Goal: Information Seeking & Learning: Learn about a topic

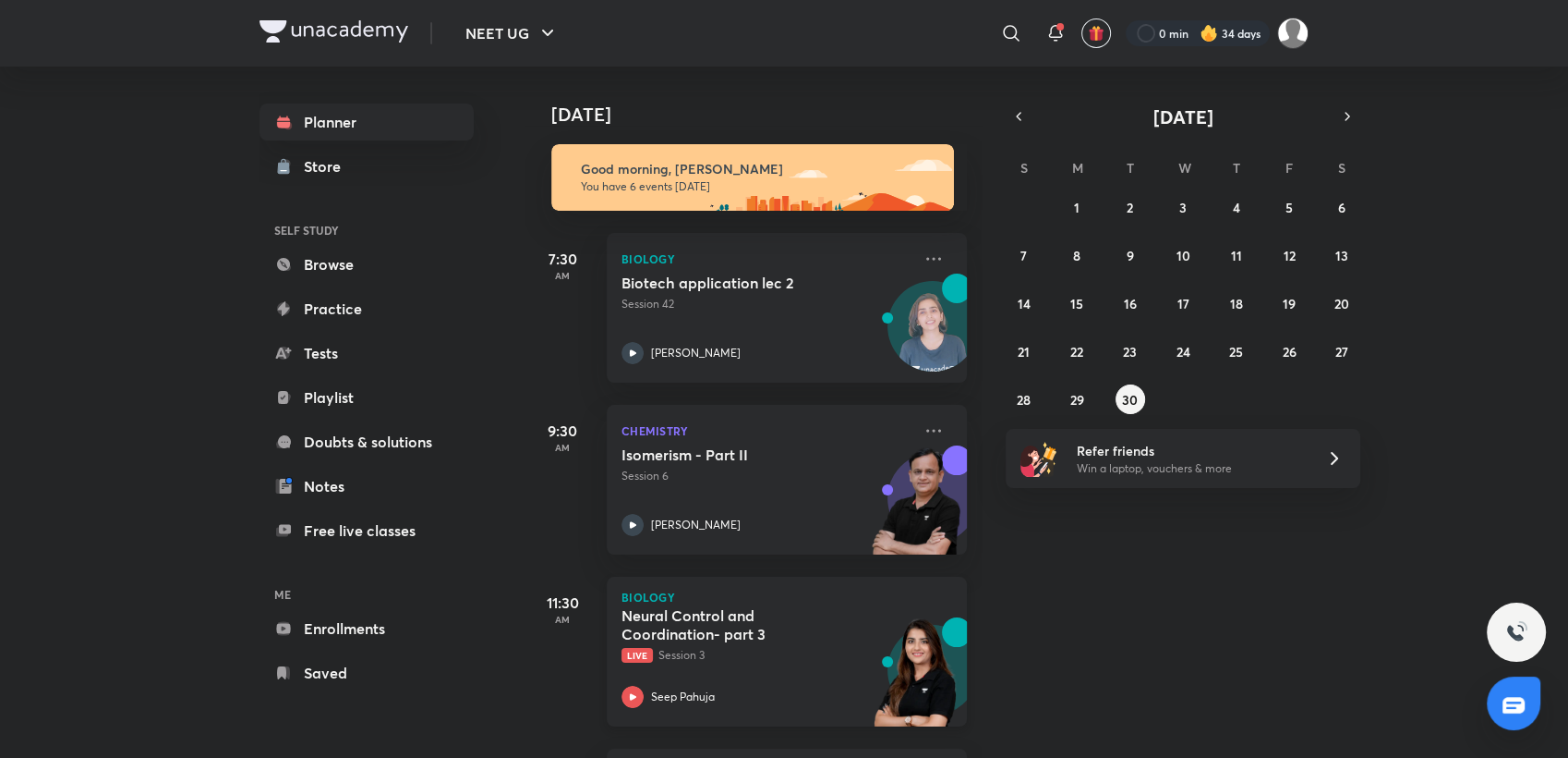
click at [826, 677] on div "Neural Control and Coordination- part 3 Live Session 3 Seep Pahuja" at bounding box center [767, 657] width 290 height 102
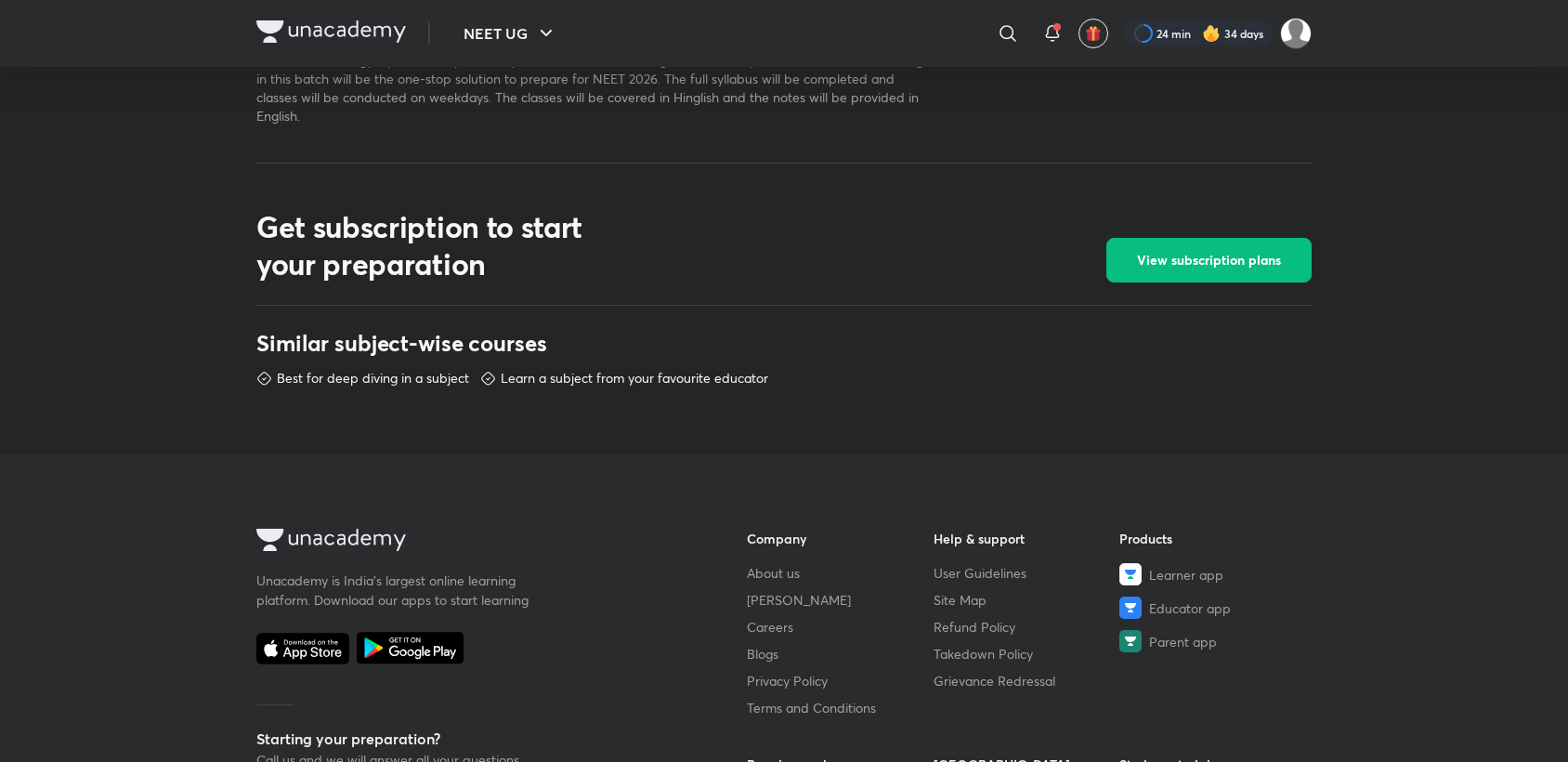
scroll to position [1038, 0]
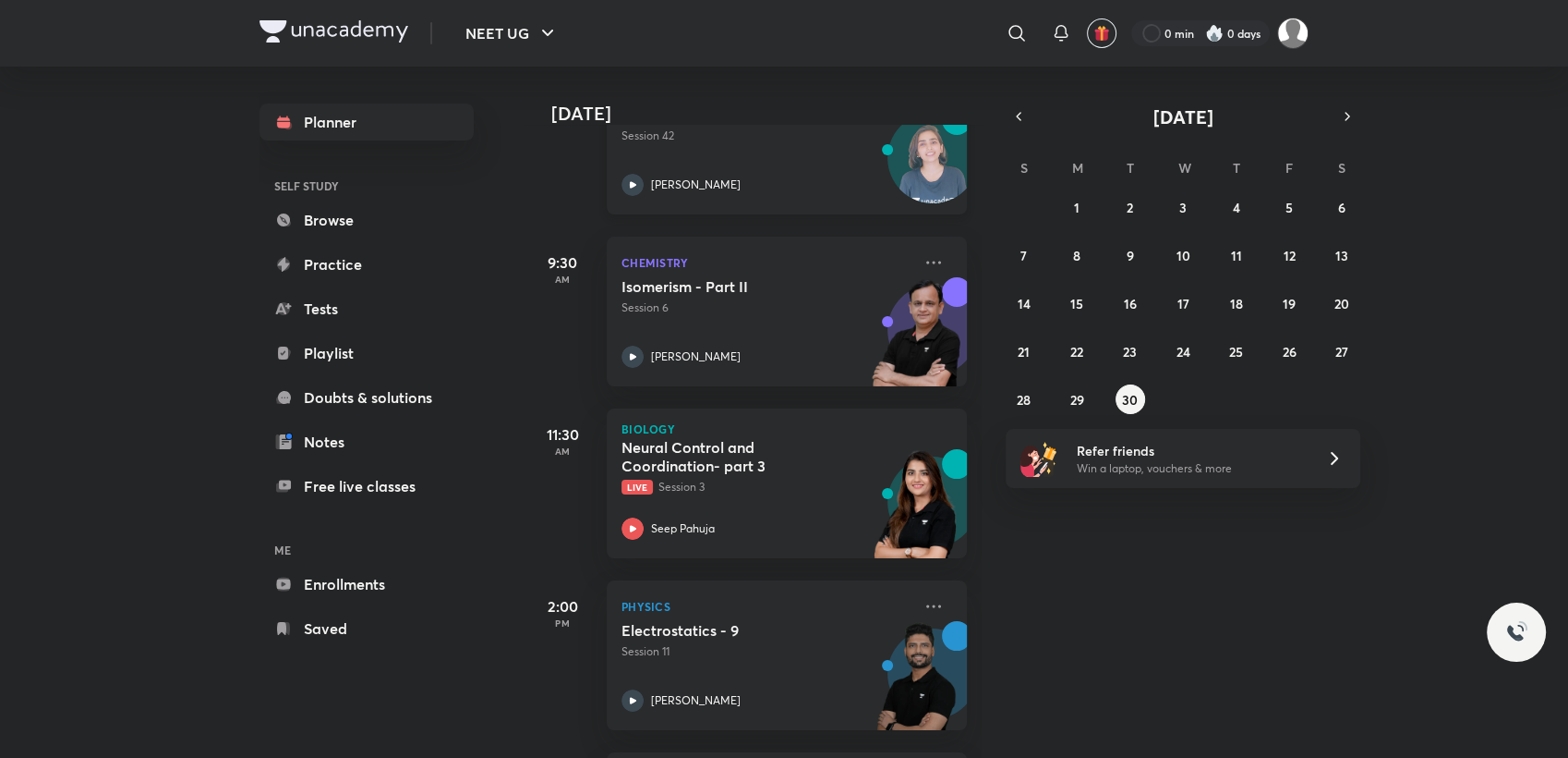
scroll to position [175, 0]
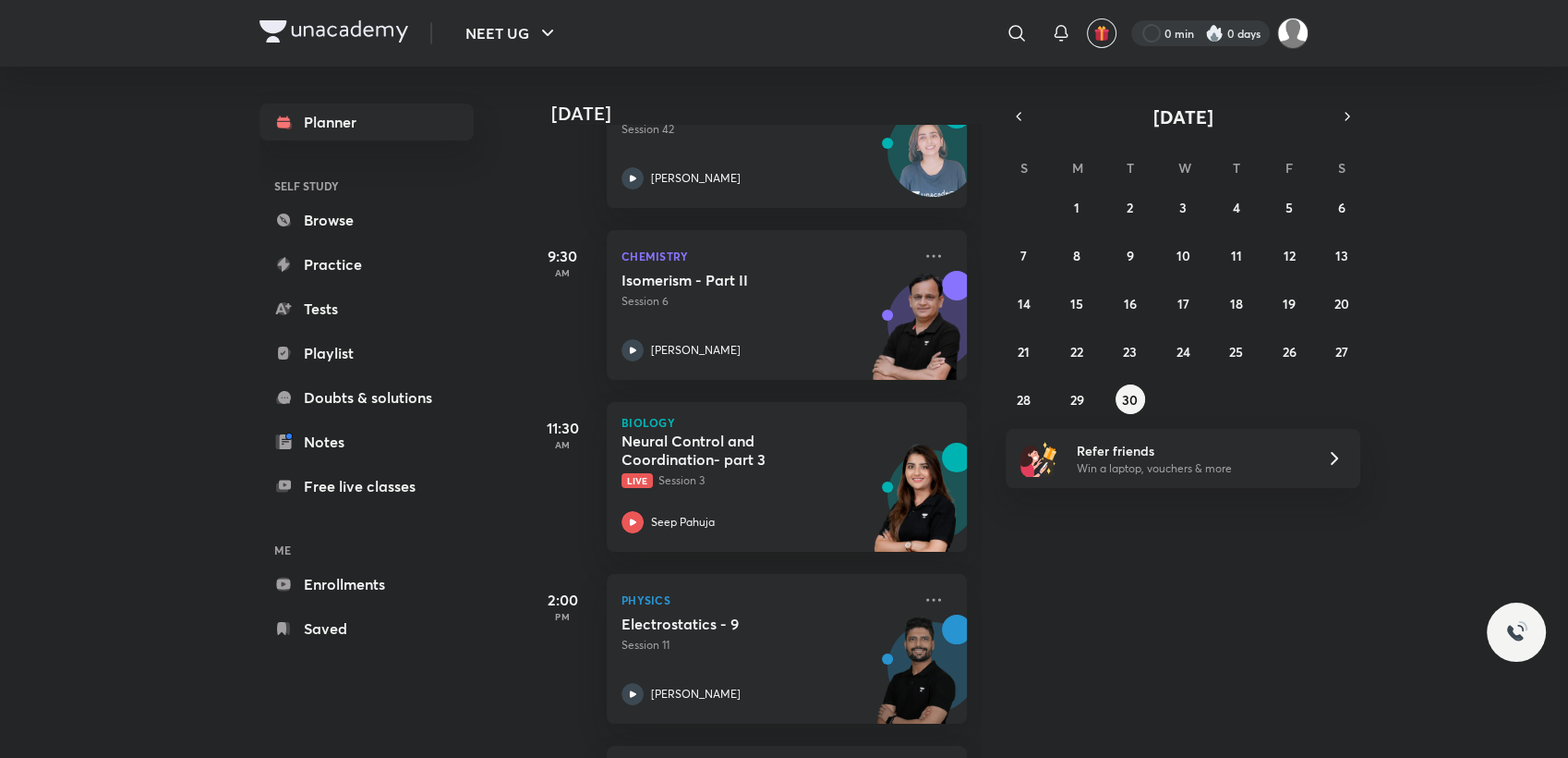
click at [1170, 37] on div at bounding box center [1200, 33] width 139 height 26
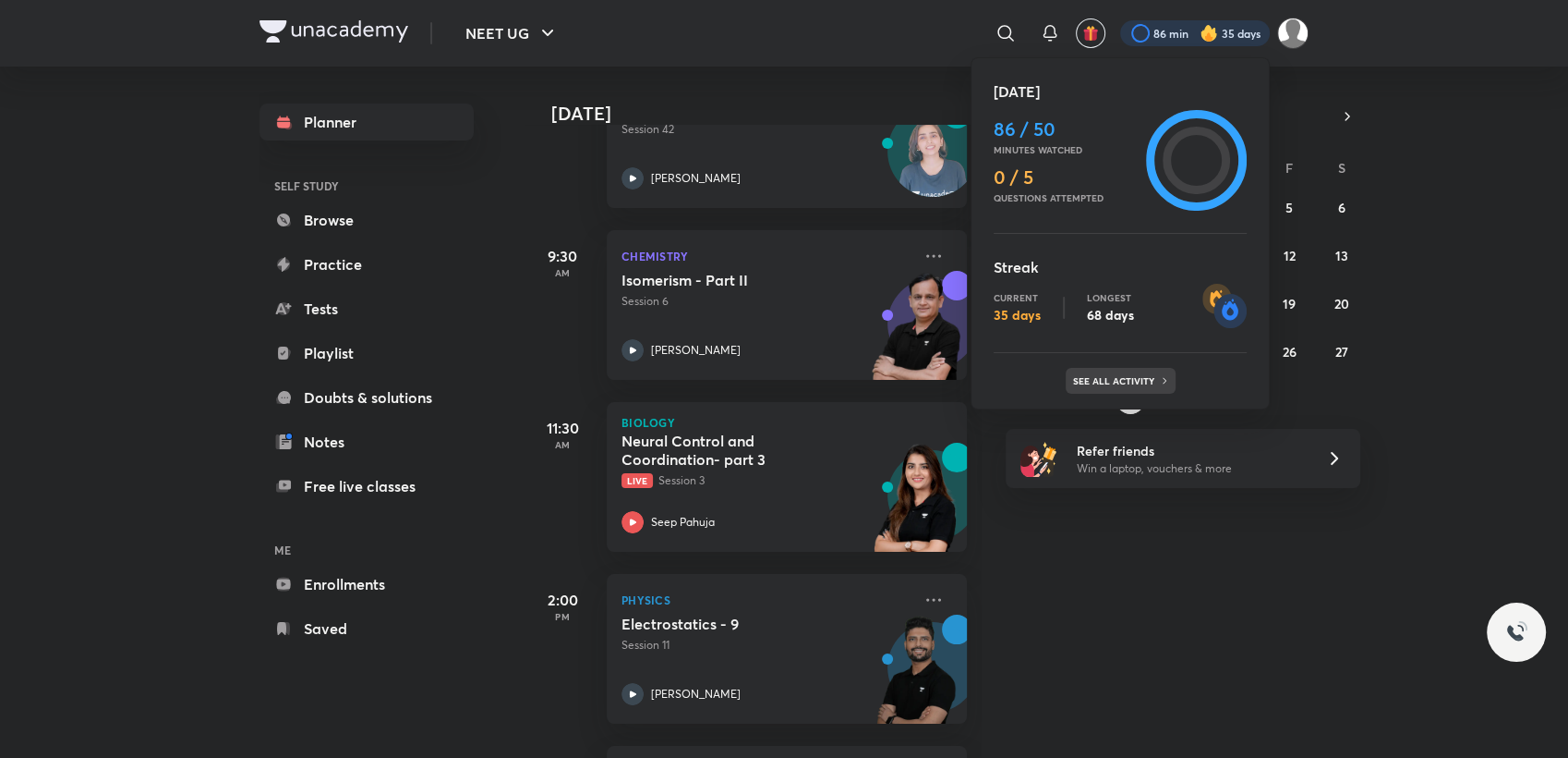
click at [1111, 375] on p "See all activity" at bounding box center [1115, 381] width 86 height 11
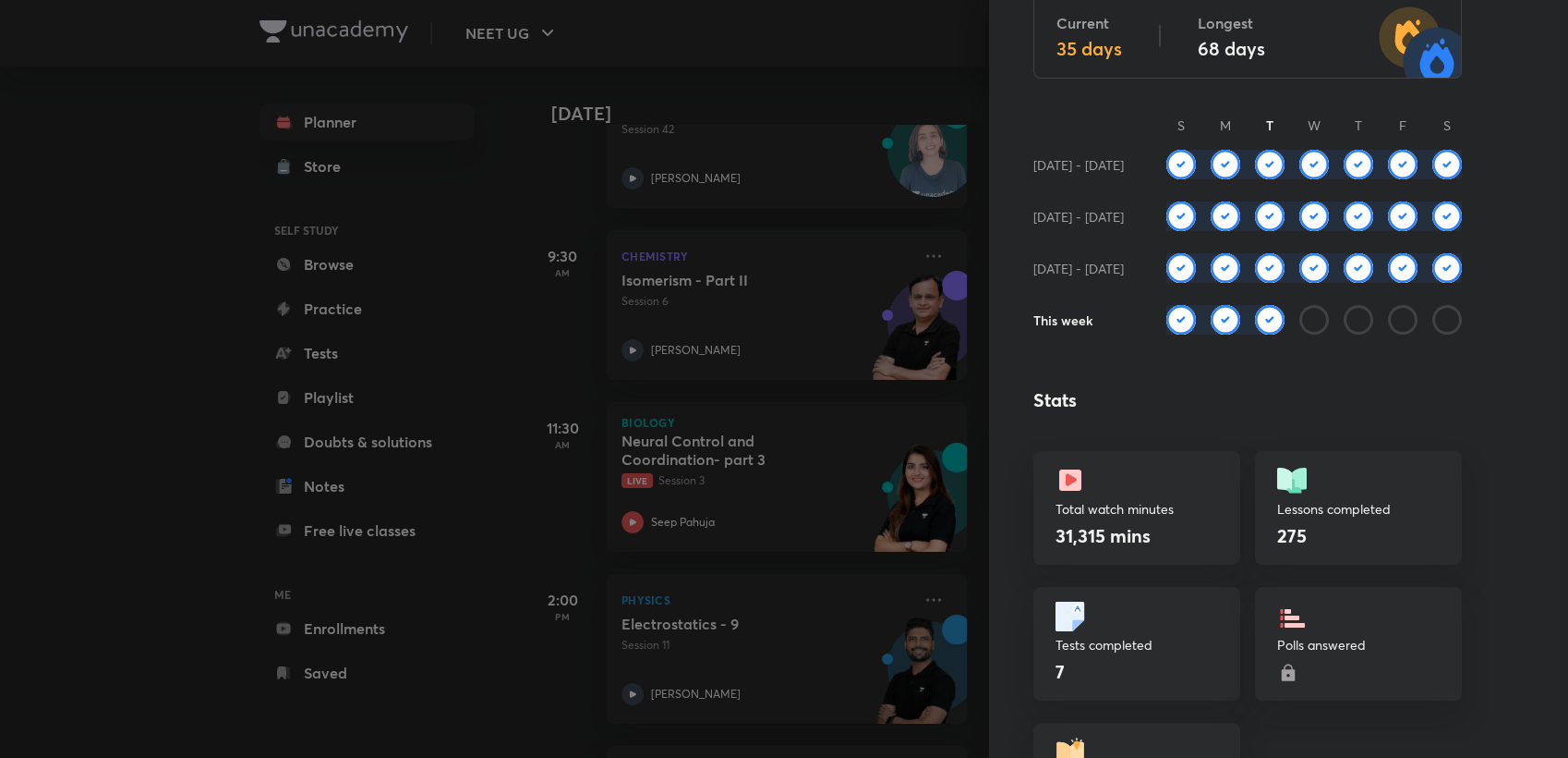
click at [931, 115] on div at bounding box center [784, 379] width 1568 height 758
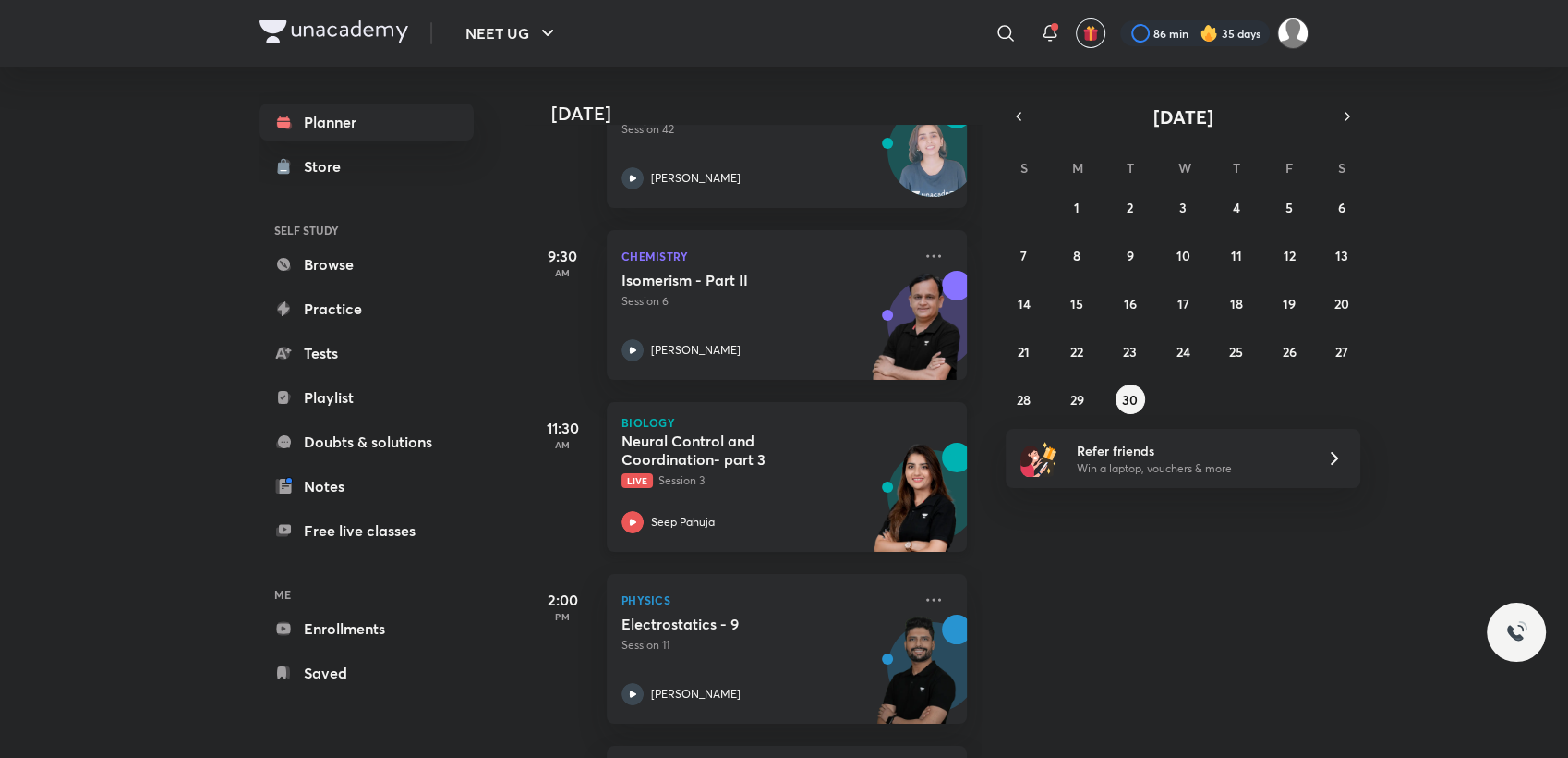
click at [814, 490] on div "Neural Control and Coordination- part 3 Live Session 3 Seep Pahuja" at bounding box center [767, 483] width 290 height 102
